Goal: Task Accomplishment & Management: Use online tool/utility

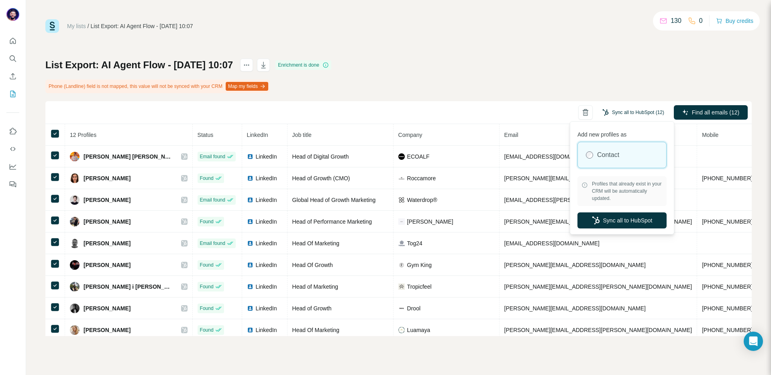
click at [642, 113] on button "Sync all to HubSpot (12)" at bounding box center [633, 112] width 73 height 12
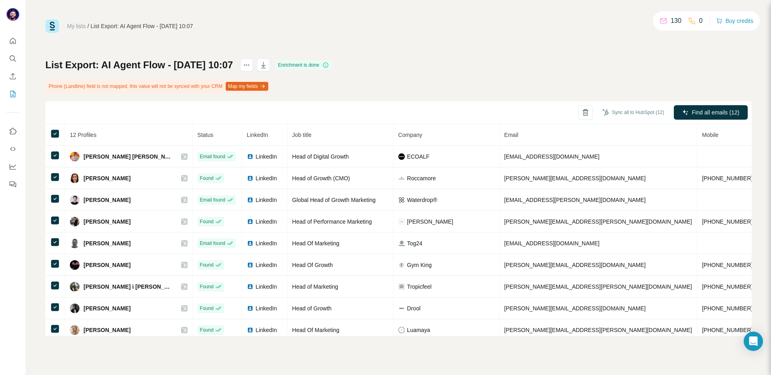
click at [446, 101] on div "Sync all to HubSpot (12) Find all emails (12)" at bounding box center [398, 112] width 706 height 23
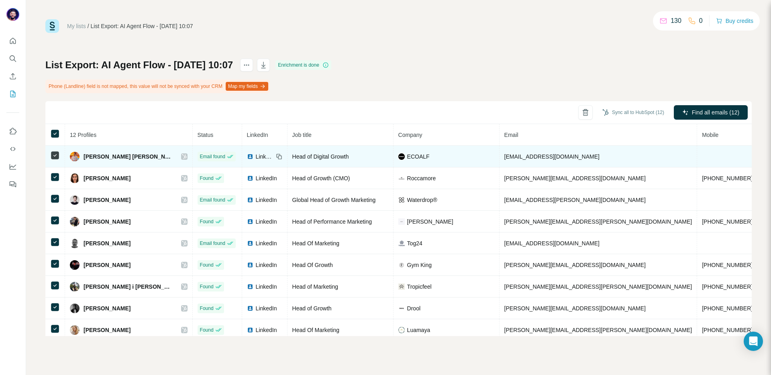
click at [100, 155] on span "[PERSON_NAME] [PERSON_NAME]" at bounding box center [129, 157] width 90 height 8
click at [182, 157] on icon at bounding box center [184, 156] width 5 height 6
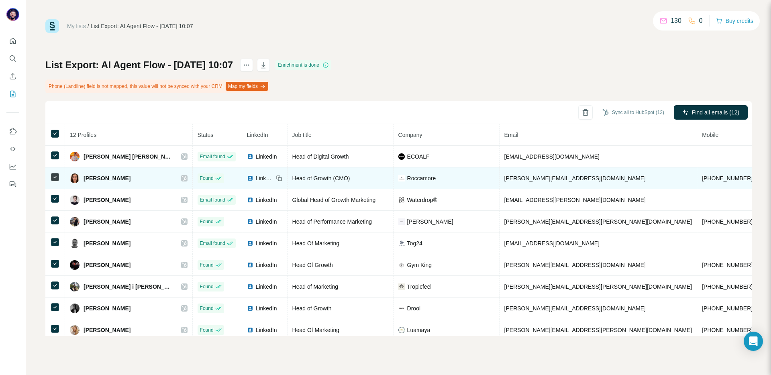
click at [182, 180] on icon at bounding box center [184, 178] width 5 height 6
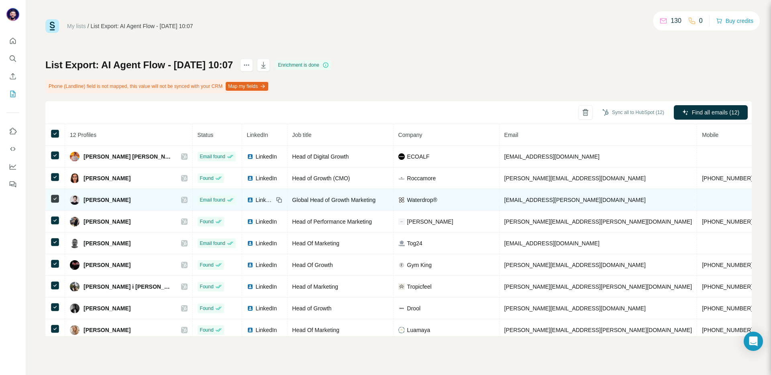
click at [182, 199] on icon at bounding box center [184, 200] width 5 height 6
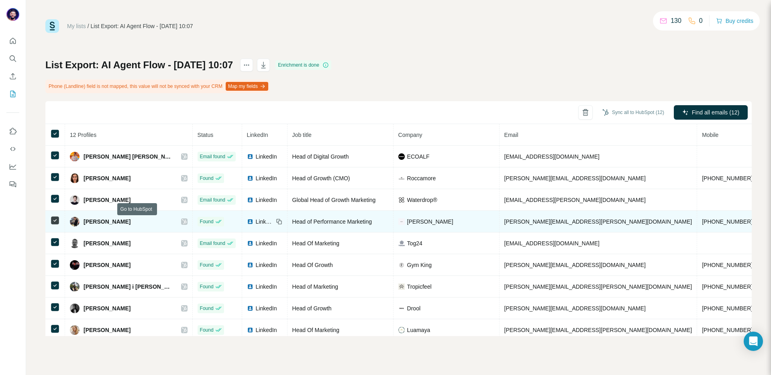
click at [182, 222] on icon at bounding box center [184, 221] width 4 height 5
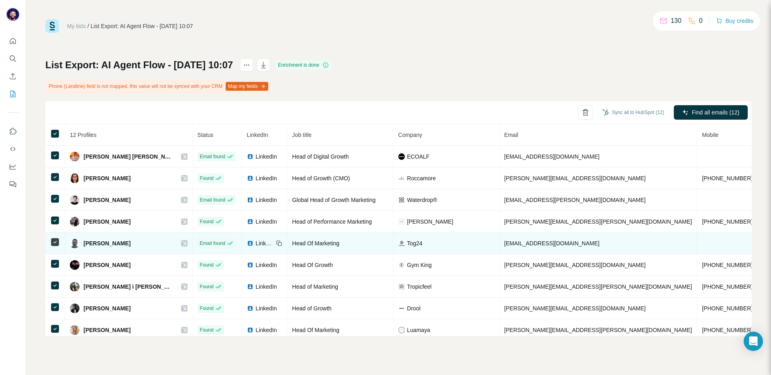
click at [182, 243] on icon at bounding box center [184, 243] width 5 height 6
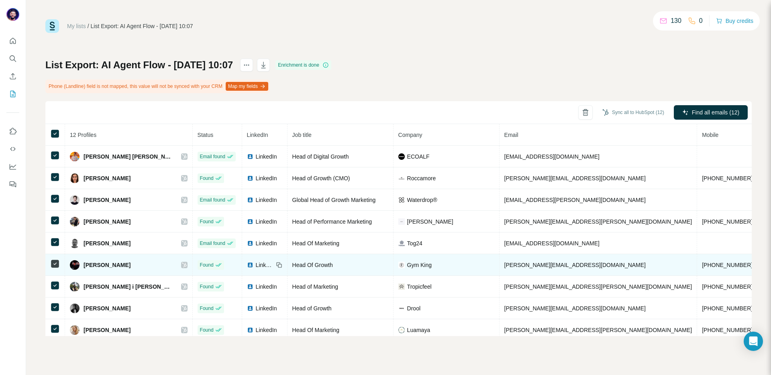
click at [182, 265] on icon at bounding box center [184, 265] width 5 height 6
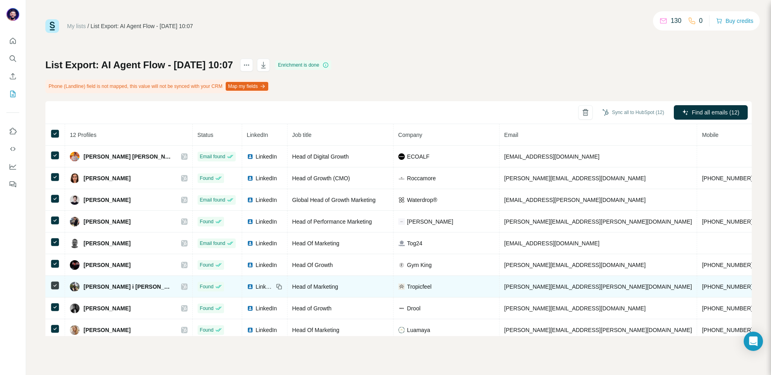
click at [182, 288] on icon at bounding box center [184, 286] width 4 height 5
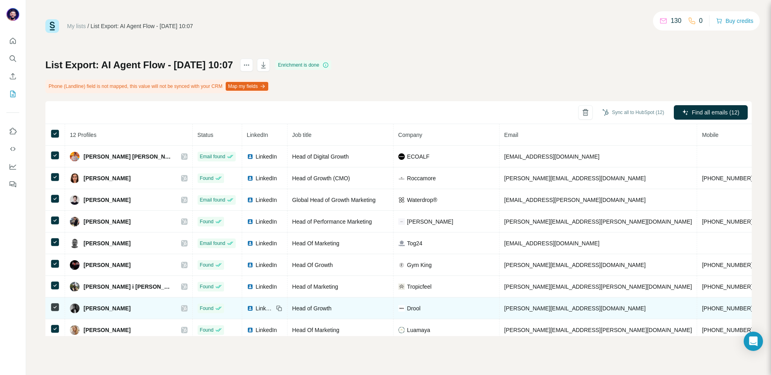
click at [182, 310] on icon at bounding box center [184, 308] width 5 height 6
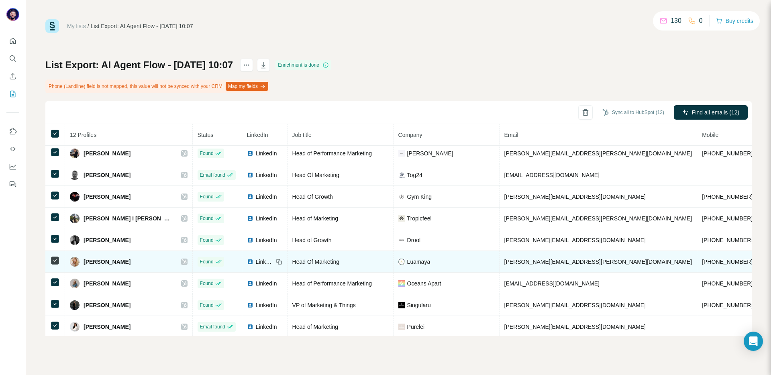
scroll to position [70, 0]
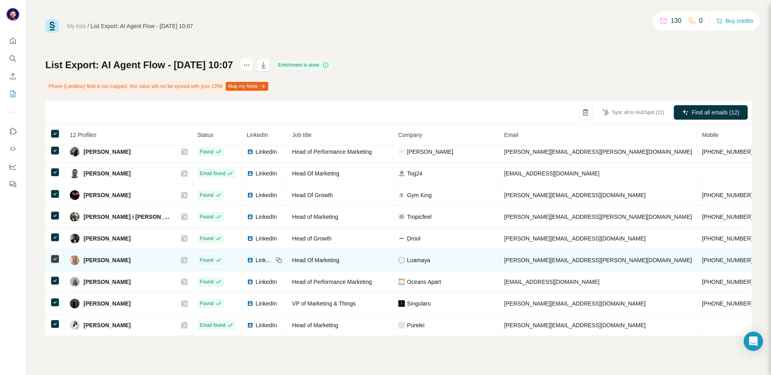
click at [182, 259] on icon at bounding box center [184, 260] width 5 height 6
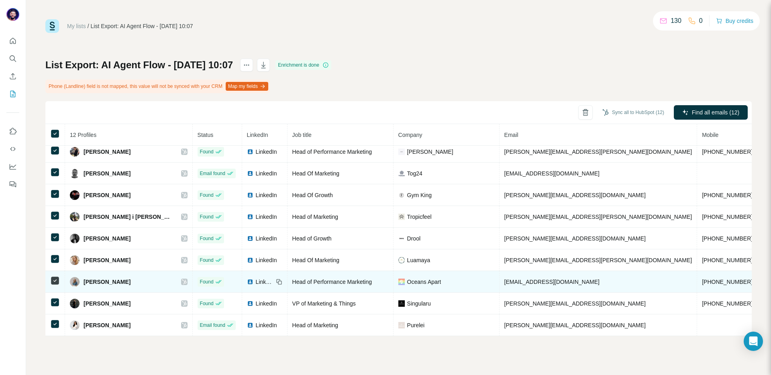
click at [182, 282] on icon at bounding box center [184, 282] width 5 height 6
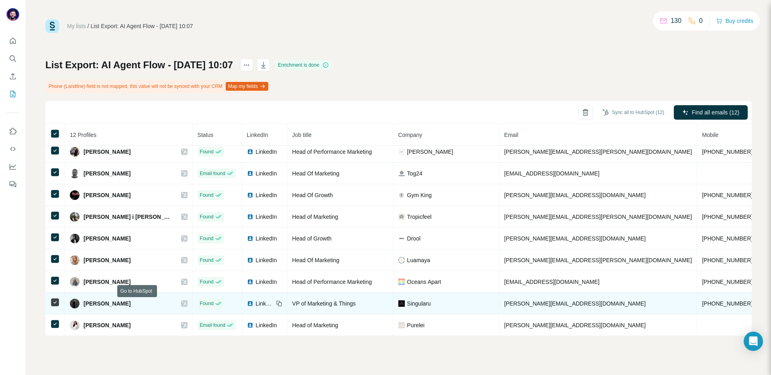
click at [182, 304] on icon at bounding box center [184, 303] width 5 height 6
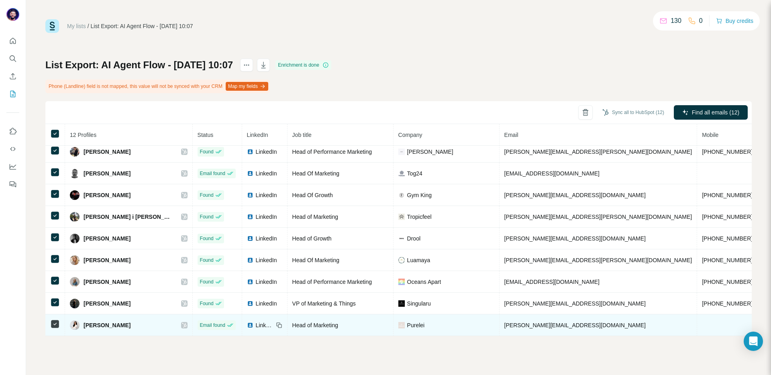
click at [182, 326] on icon at bounding box center [184, 325] width 4 height 5
